Goal: Task Accomplishment & Management: Complete application form

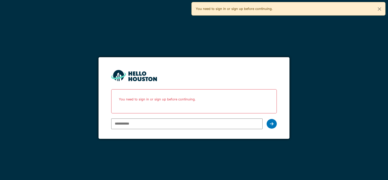
type input "**********"
click at [154, 124] on input "**********" at bounding box center [186, 123] width 151 height 11
click at [273, 124] on icon at bounding box center [272, 124] width 4 height 4
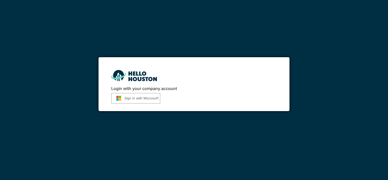
click at [150, 96] on button "Sign in with Microsoft" at bounding box center [135, 98] width 49 height 10
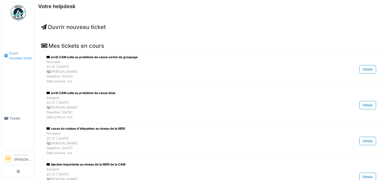
click at [15, 54] on span "Ouvrir nouveau ticket" at bounding box center [20, 56] width 23 height 10
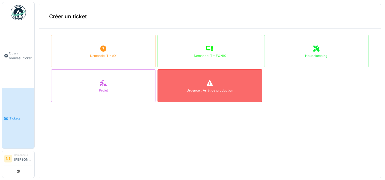
click at [206, 85] on icon at bounding box center [209, 83] width 6 height 6
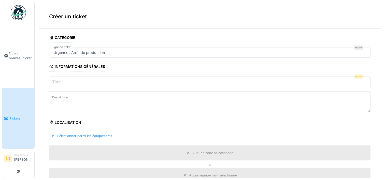
click at [66, 84] on input "Titre" at bounding box center [209, 82] width 321 height 11
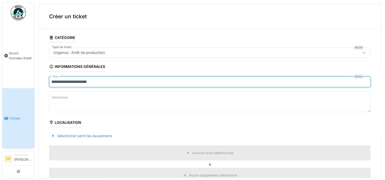
type input "**********"
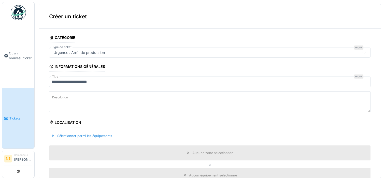
click at [66, 102] on textarea "Description" at bounding box center [209, 101] width 321 height 21
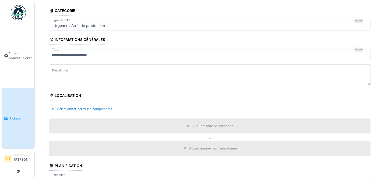
scroll to position [51, 0]
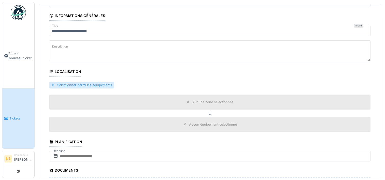
click at [90, 85] on div "Sélectionner parmi les équipements" at bounding box center [81, 85] width 65 height 7
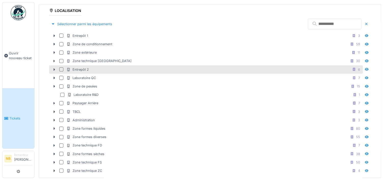
scroll to position [127, 0]
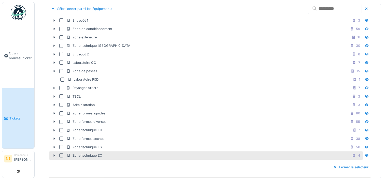
click at [62, 153] on div at bounding box center [61, 155] width 4 height 4
click at [54, 154] on icon at bounding box center [55, 155] width 2 height 3
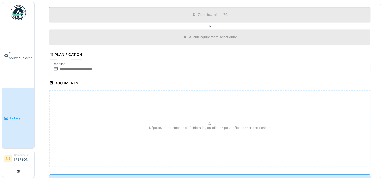
scroll to position [203, 0]
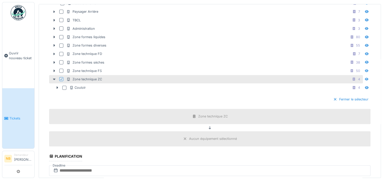
click at [60, 78] on div at bounding box center [61, 79] width 3 height 5
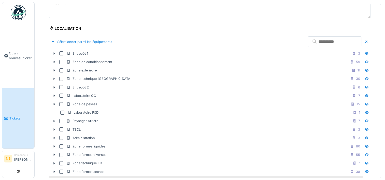
scroll to position [76, 0]
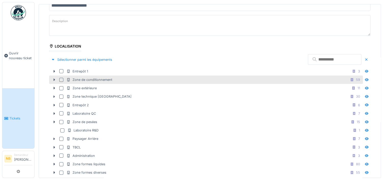
click at [61, 80] on div at bounding box center [61, 80] width 4 height 4
click at [54, 79] on icon at bounding box center [55, 80] width 2 height 3
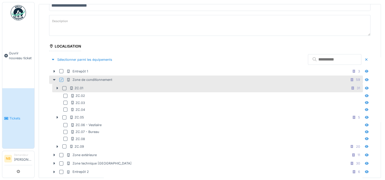
click at [65, 88] on div at bounding box center [64, 88] width 4 height 4
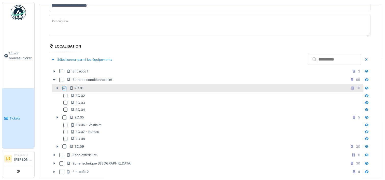
click at [57, 88] on icon at bounding box center [58, 88] width 2 height 3
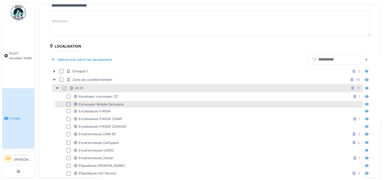
scroll to position [102, 0]
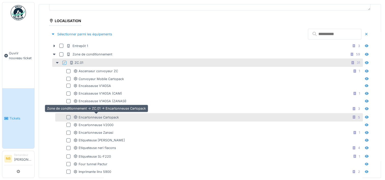
click at [113, 116] on div "Encartonneuse Cartopack" at bounding box center [95, 117] width 45 height 5
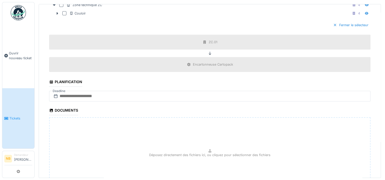
scroll to position [407, 0]
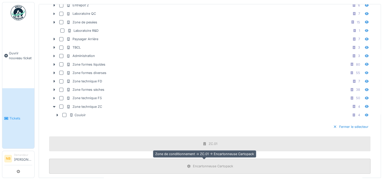
click at [208, 165] on div "Encartonneuse Cartopack" at bounding box center [210, 166] width 50 height 6
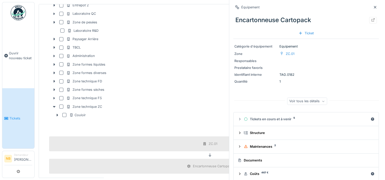
click at [373, 8] on icon at bounding box center [374, 7] width 3 height 3
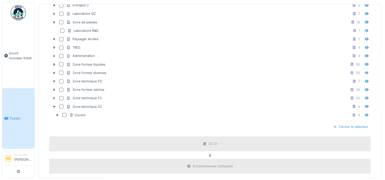
click at [342, 123] on div "Fermer le sélecteur" at bounding box center [350, 126] width 39 height 7
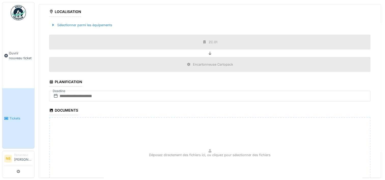
scroll to position [114, 0]
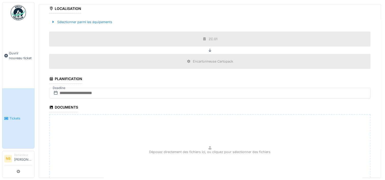
click at [51, 78] on icon at bounding box center [51, 78] width 3 height 3
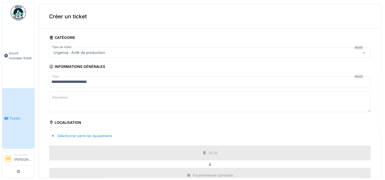
scroll to position [0, 0]
click at [66, 96] on label "Description" at bounding box center [60, 97] width 18 height 6
click at [66, 96] on textarea "Description" at bounding box center [209, 101] width 321 height 21
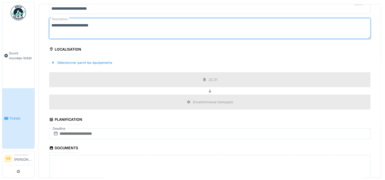
scroll to position [76, 0]
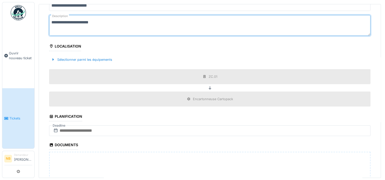
type textarea "**********"
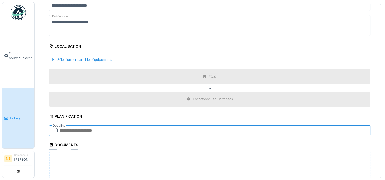
click at [62, 130] on input "text" at bounding box center [209, 130] width 321 height 11
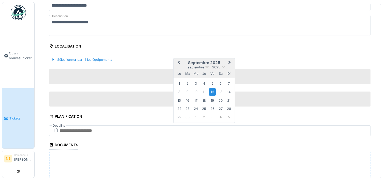
click at [212, 92] on div "12" at bounding box center [212, 91] width 7 height 7
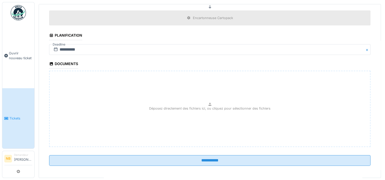
scroll to position [158, 0]
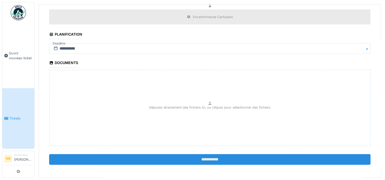
click at [199, 157] on input "**********" at bounding box center [209, 159] width 321 height 11
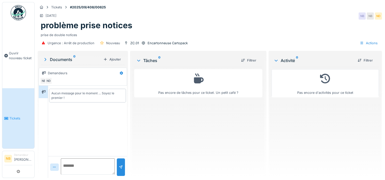
scroll to position [4, 0]
